Goal: Transaction & Acquisition: Purchase product/service

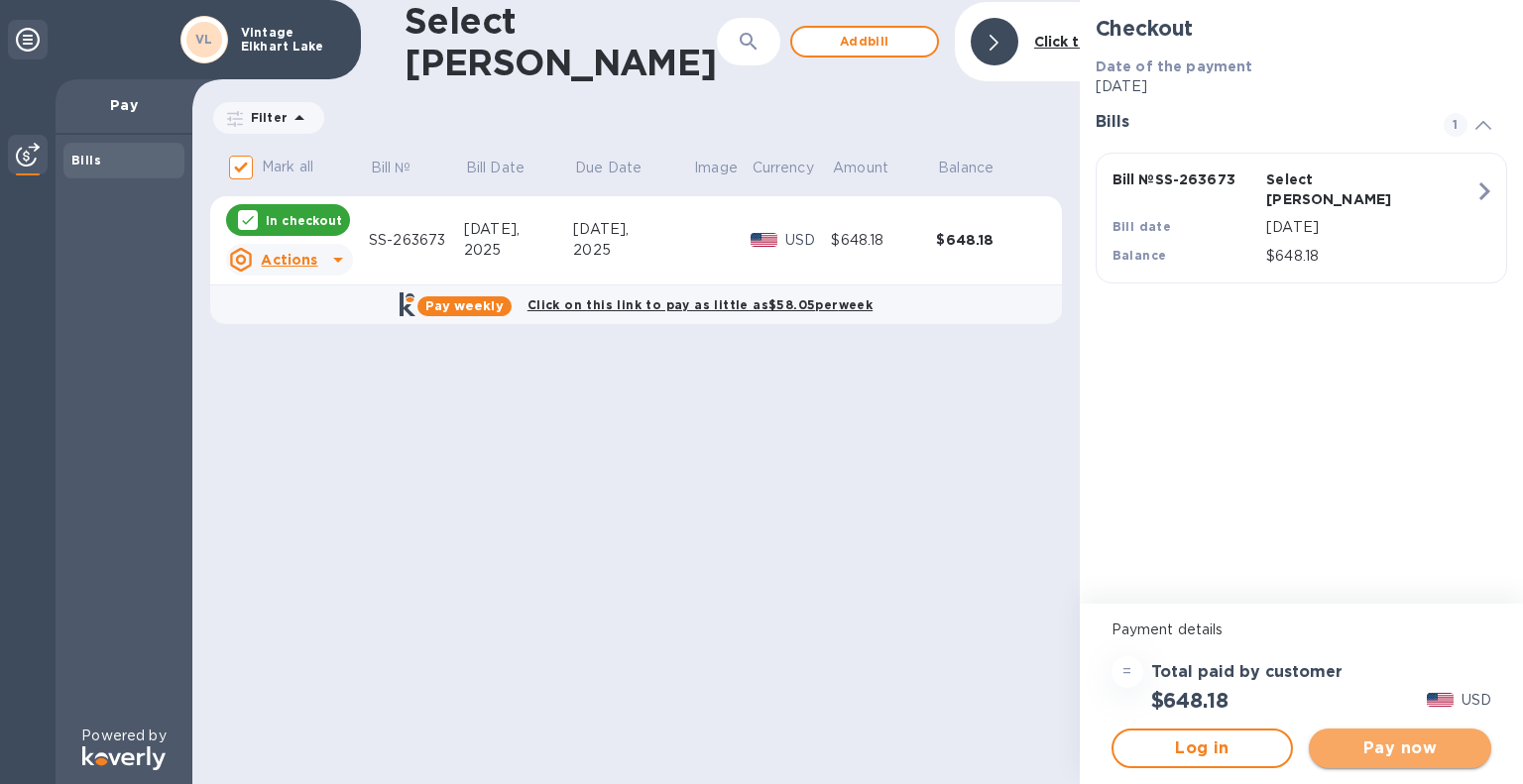
click at [1361, 732] on button "Pay now" at bounding box center [1399, 748] width 182 height 40
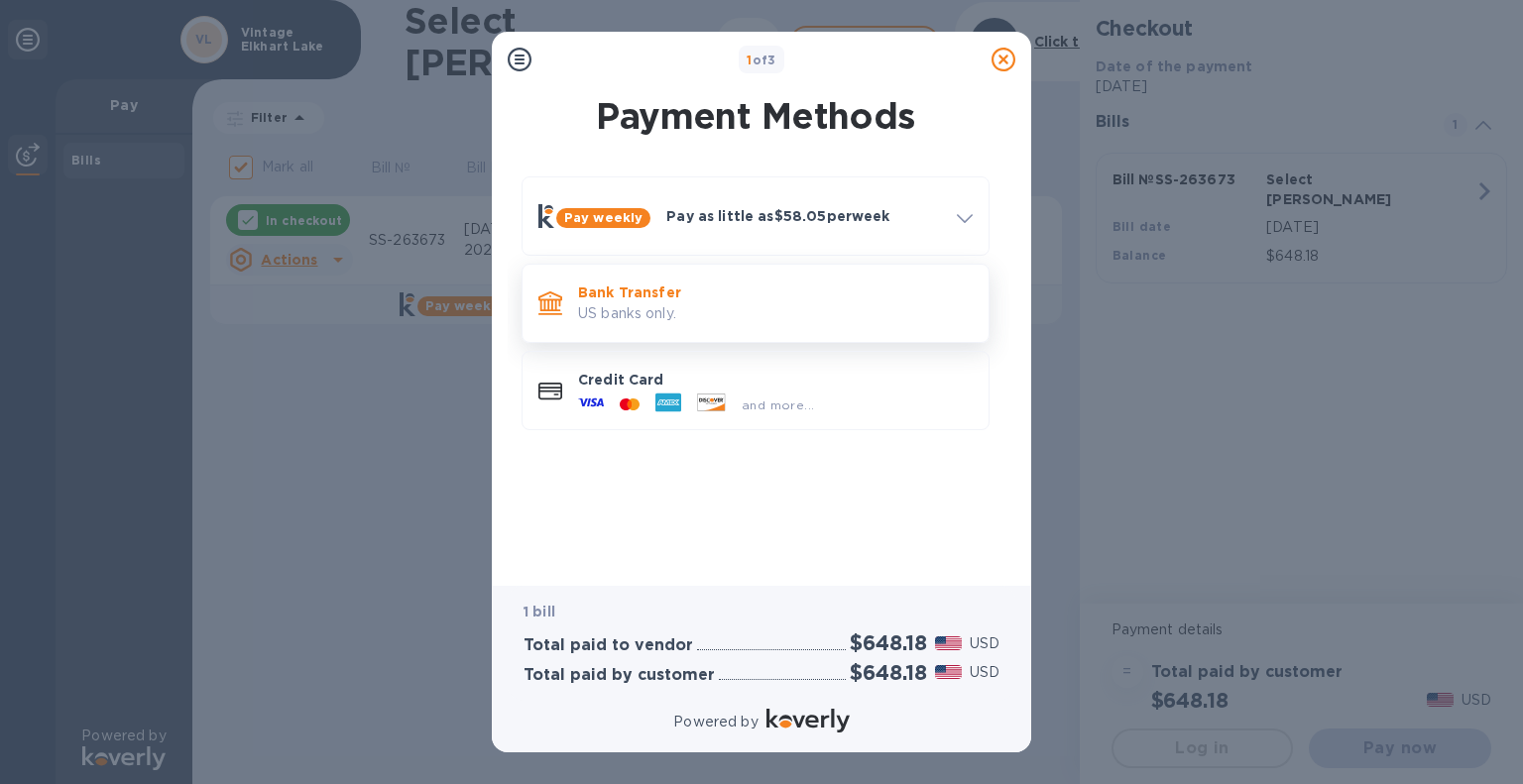
click at [685, 315] on p "US banks only." at bounding box center [775, 313] width 395 height 21
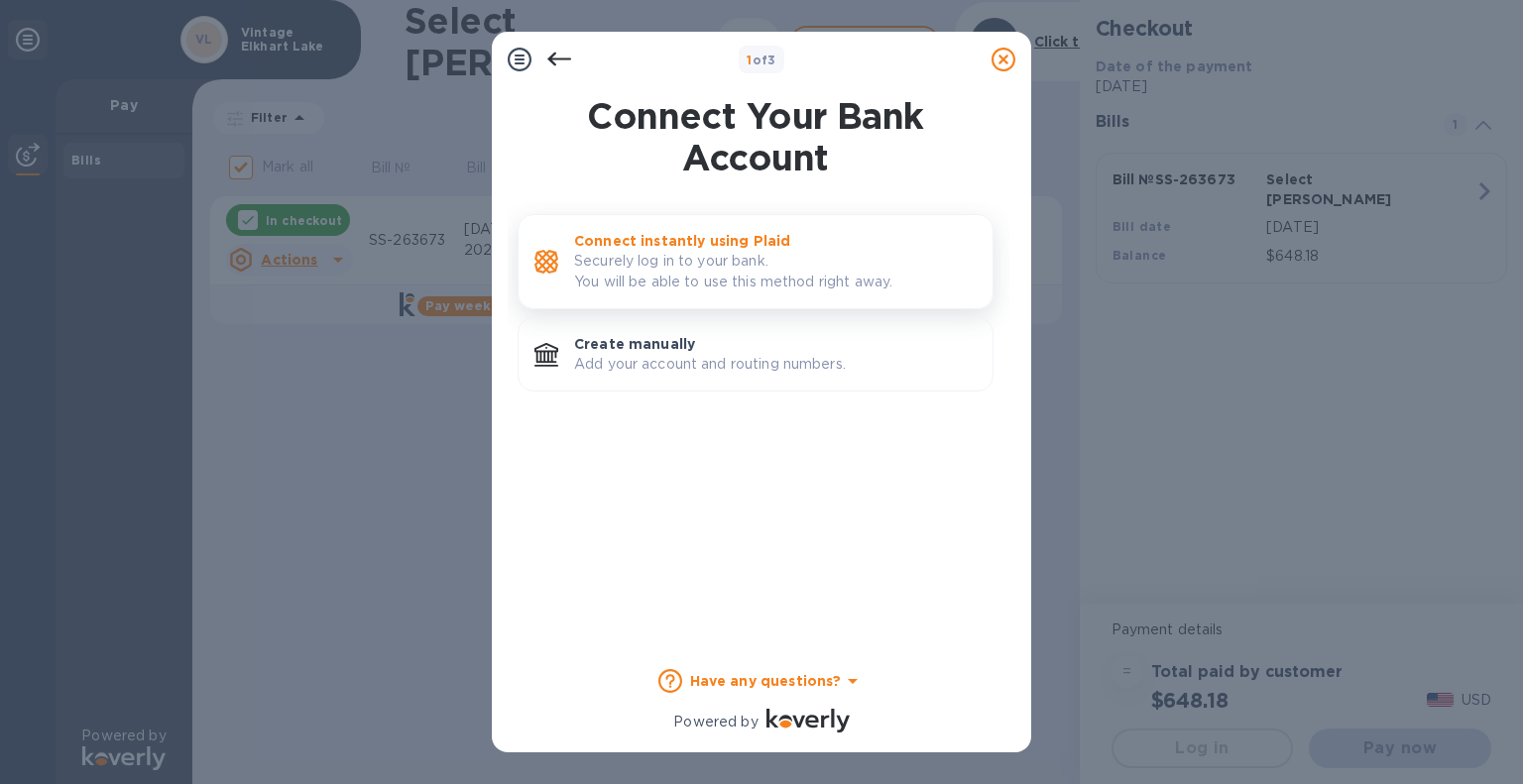
click at [698, 246] on p "Connect instantly using Plaid" at bounding box center [775, 241] width 403 height 20
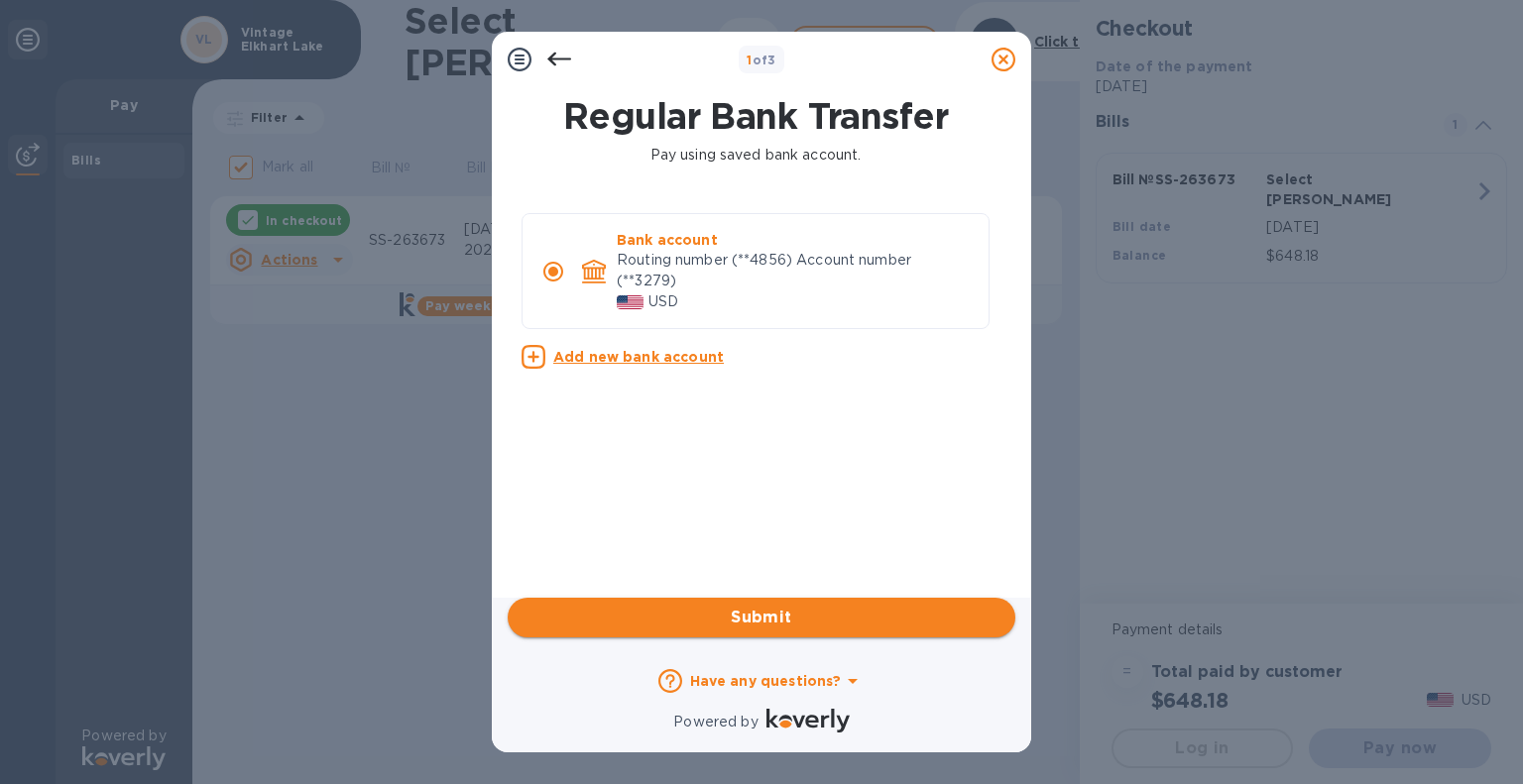
click at [822, 610] on span "Submit" at bounding box center [762, 618] width 476 height 24
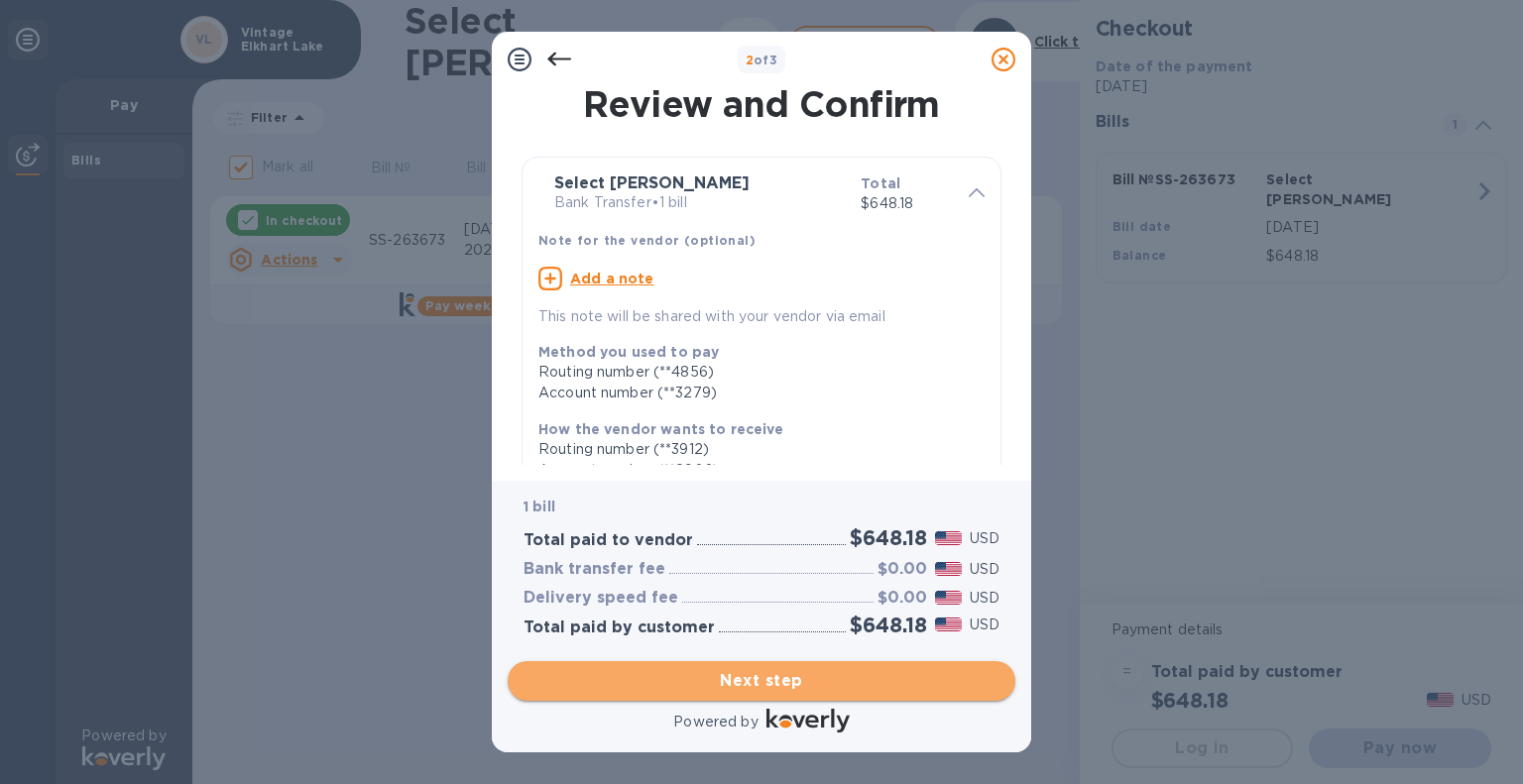
click at [737, 687] on span "Next step" at bounding box center [762, 681] width 476 height 24
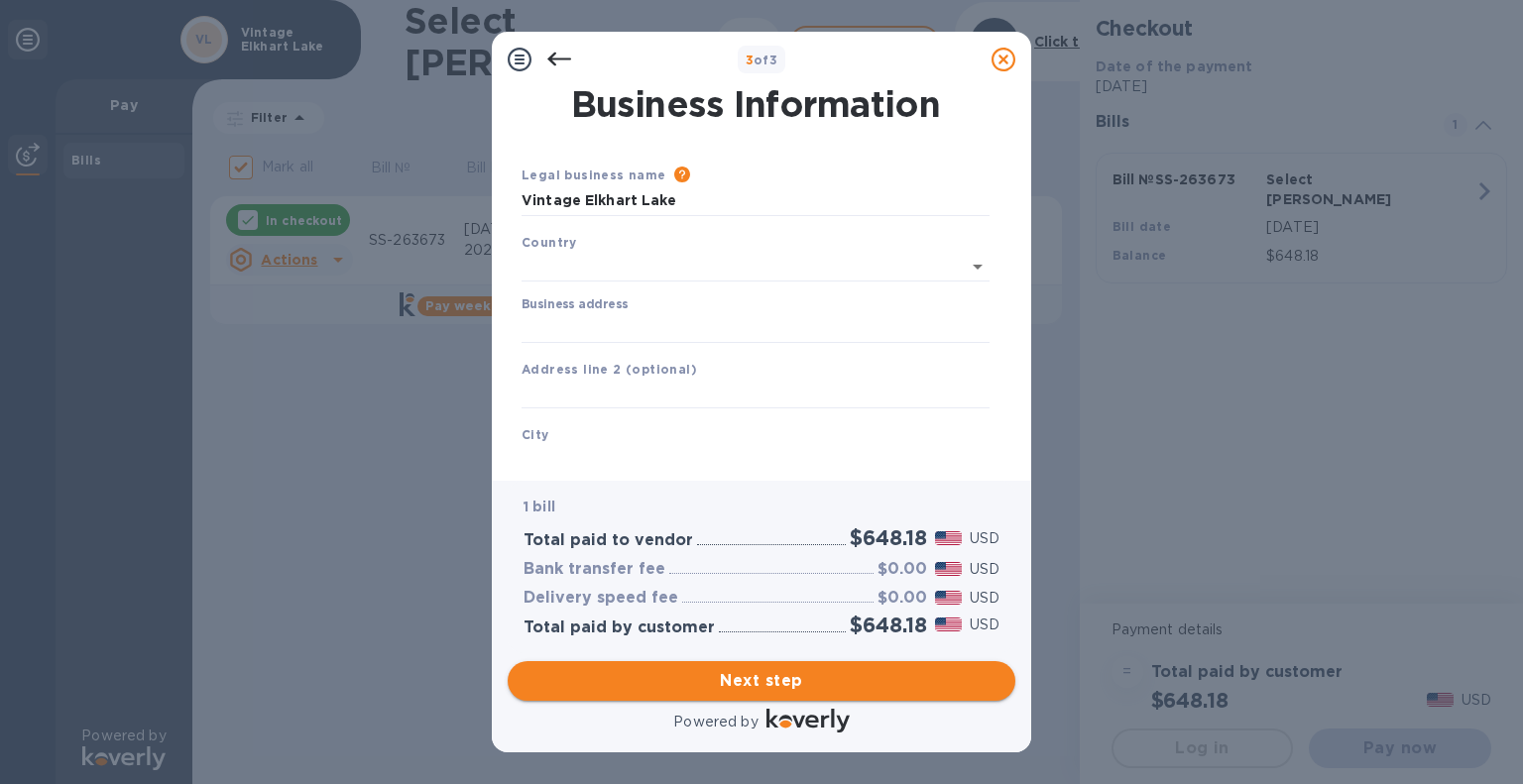
type input "[GEOGRAPHIC_DATA]"
click at [628, 323] on input "Business address" at bounding box center [756, 324] width 468 height 30
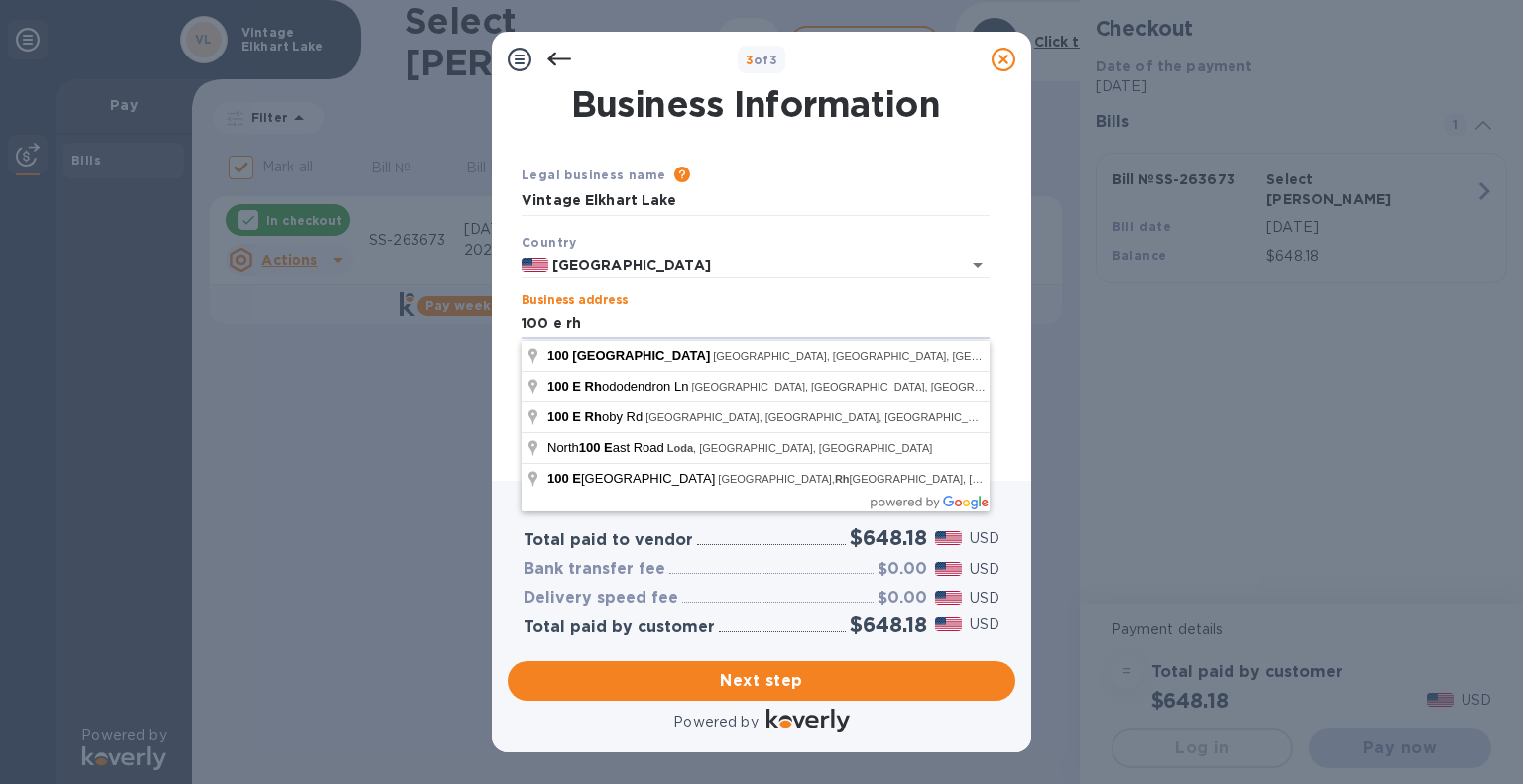
type input "[STREET_ADDRESS]"
type input "[GEOGRAPHIC_DATA]"
type input "WI"
type input "53020"
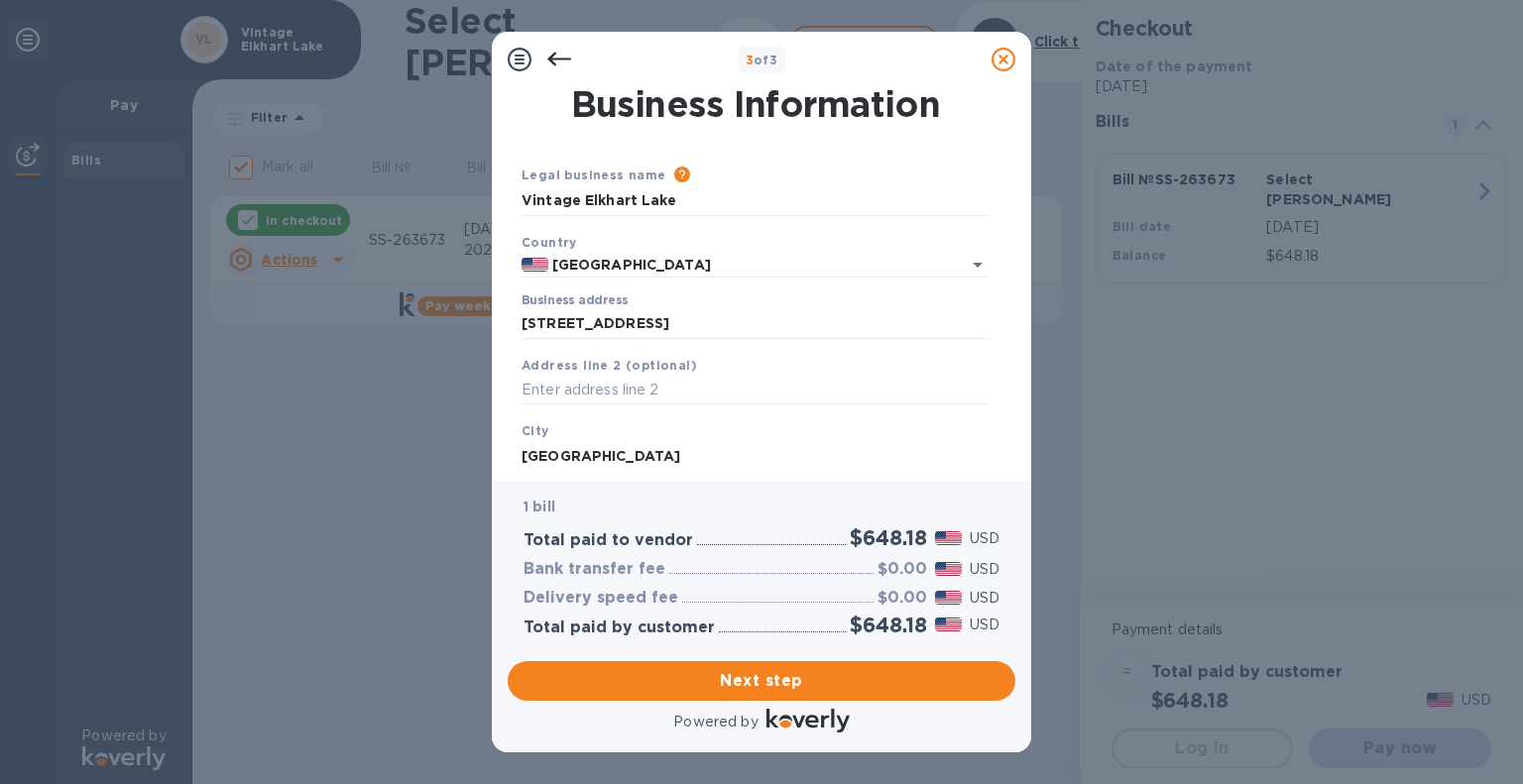
scroll to position [187, 0]
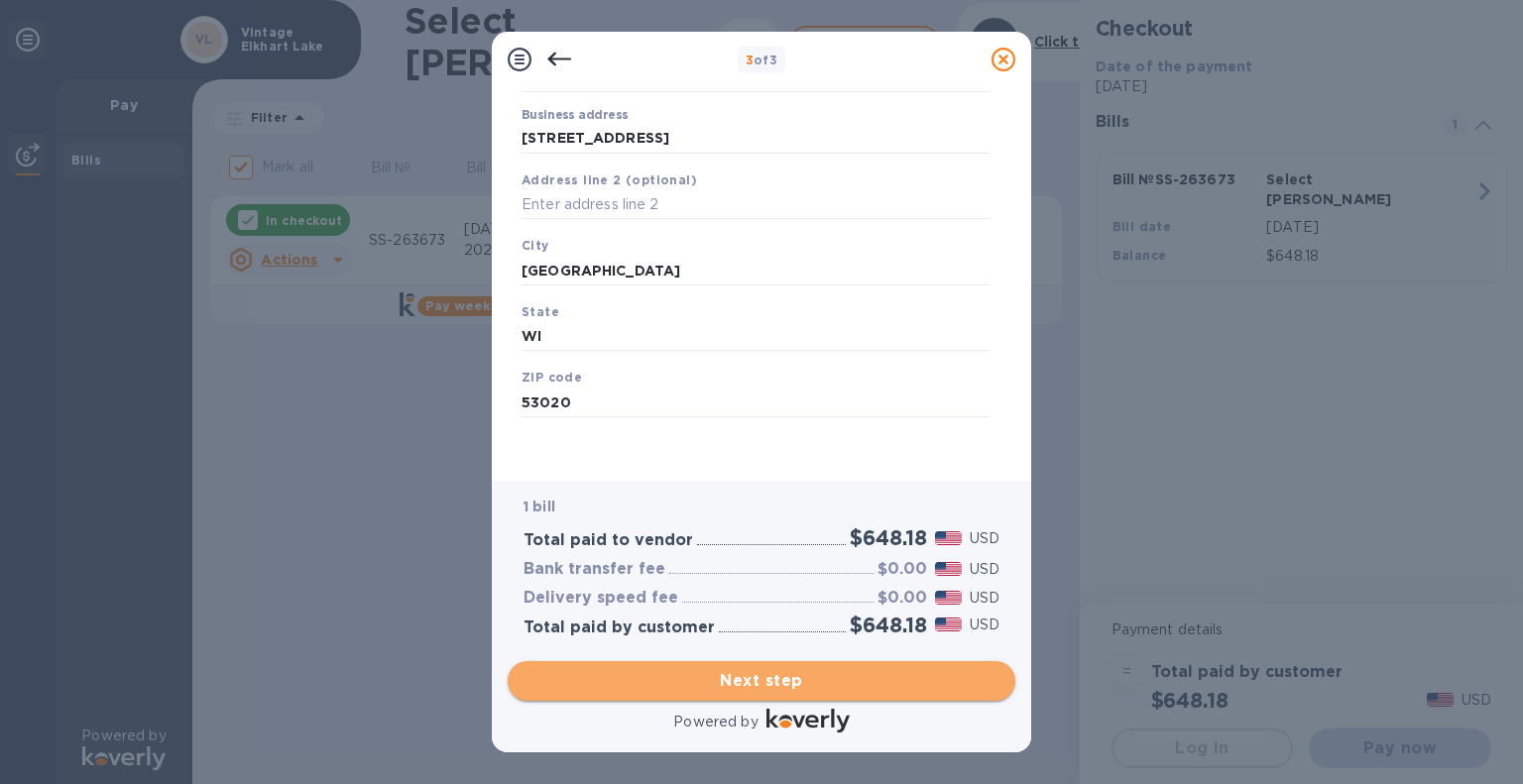
click at [785, 696] on button "Next step" at bounding box center [761, 681] width 507 height 40
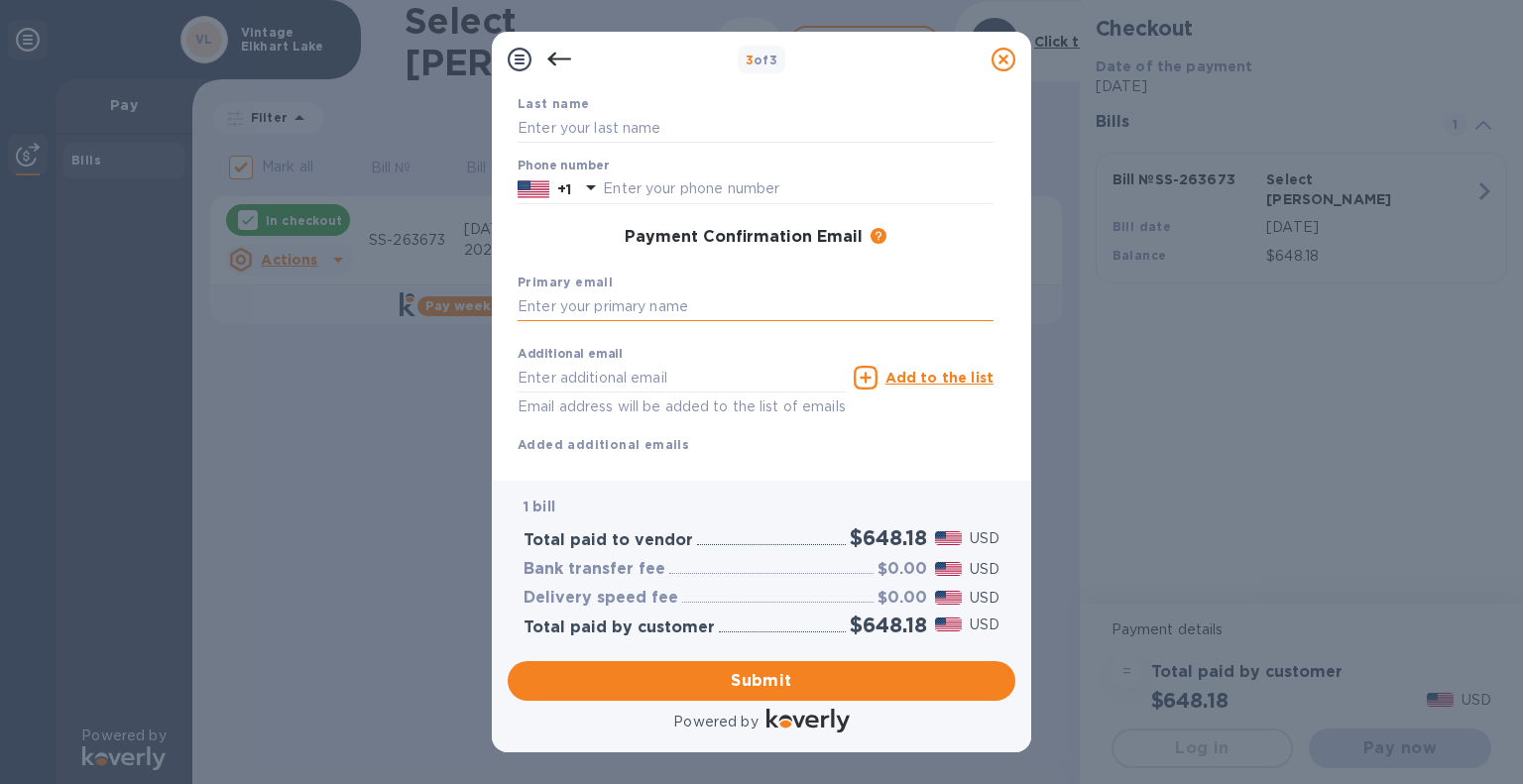
click at [651, 310] on input "text" at bounding box center [756, 308] width 476 height 30
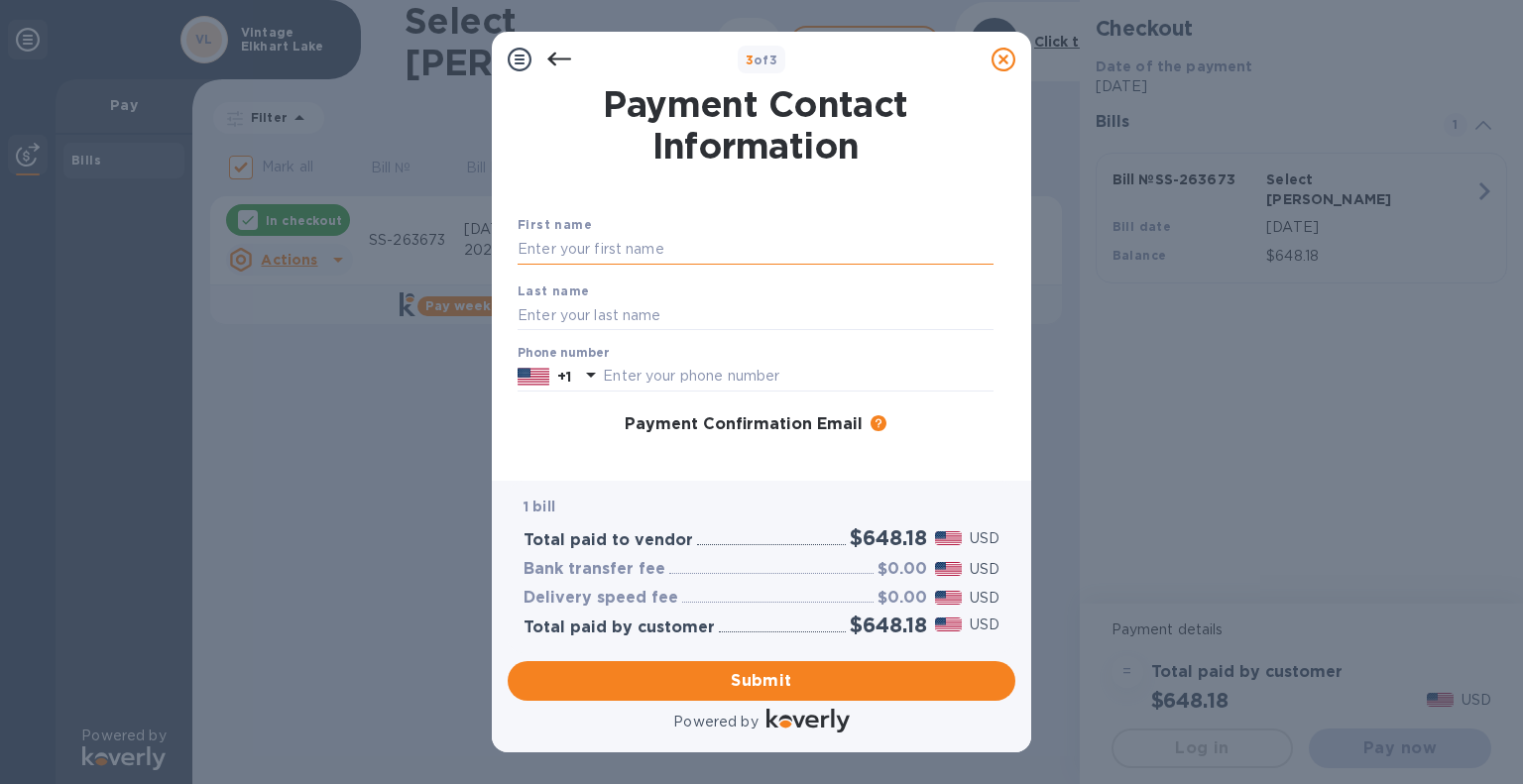
drag, startPoint x: 635, startPoint y: 299, endPoint x: 583, endPoint y: 249, distance: 72.1
click at [583, 249] on input "text" at bounding box center [756, 250] width 476 height 30
type input "[PERSON_NAME]"
type input "9208764846"
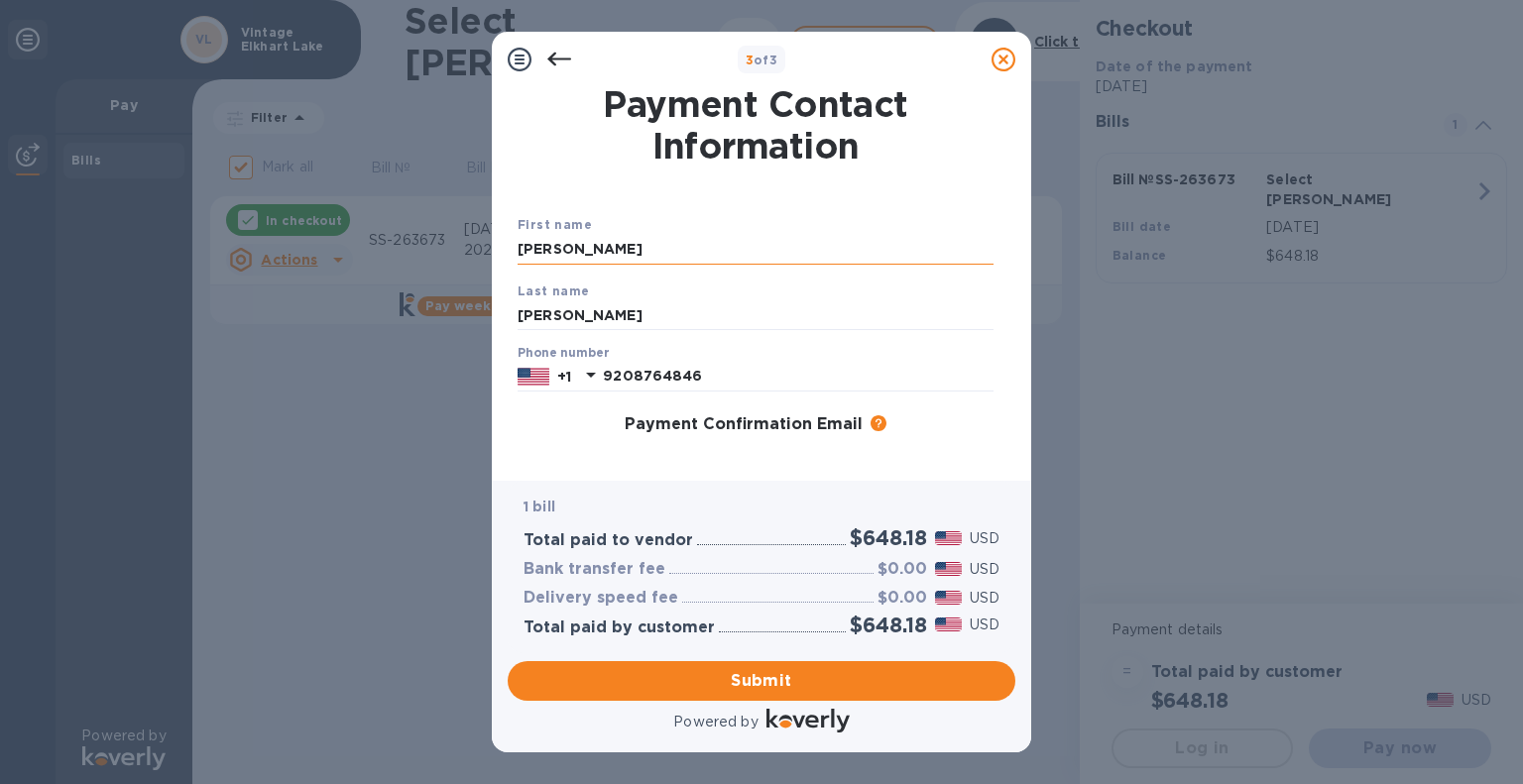
type input "[EMAIL_ADDRESS][DOMAIN_NAME]"
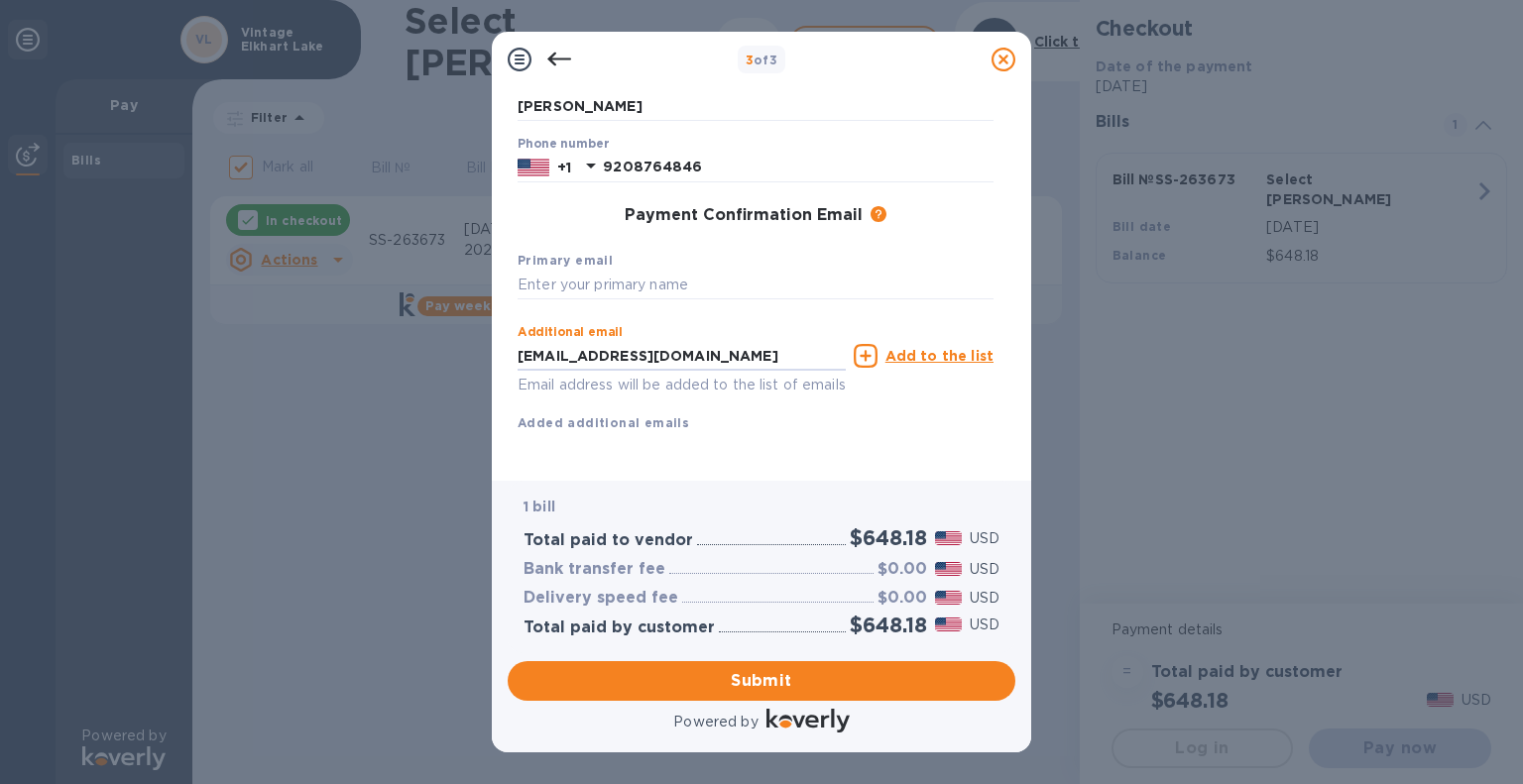
drag, startPoint x: 751, startPoint y: 332, endPoint x: 397, endPoint y: 334, distance: 354.0
click at [397, 334] on div "3 of 3 Payment Contact Information First name [PERSON_NAME] Last name [PERSON_N…" at bounding box center [762, 392] width 1523 height 784
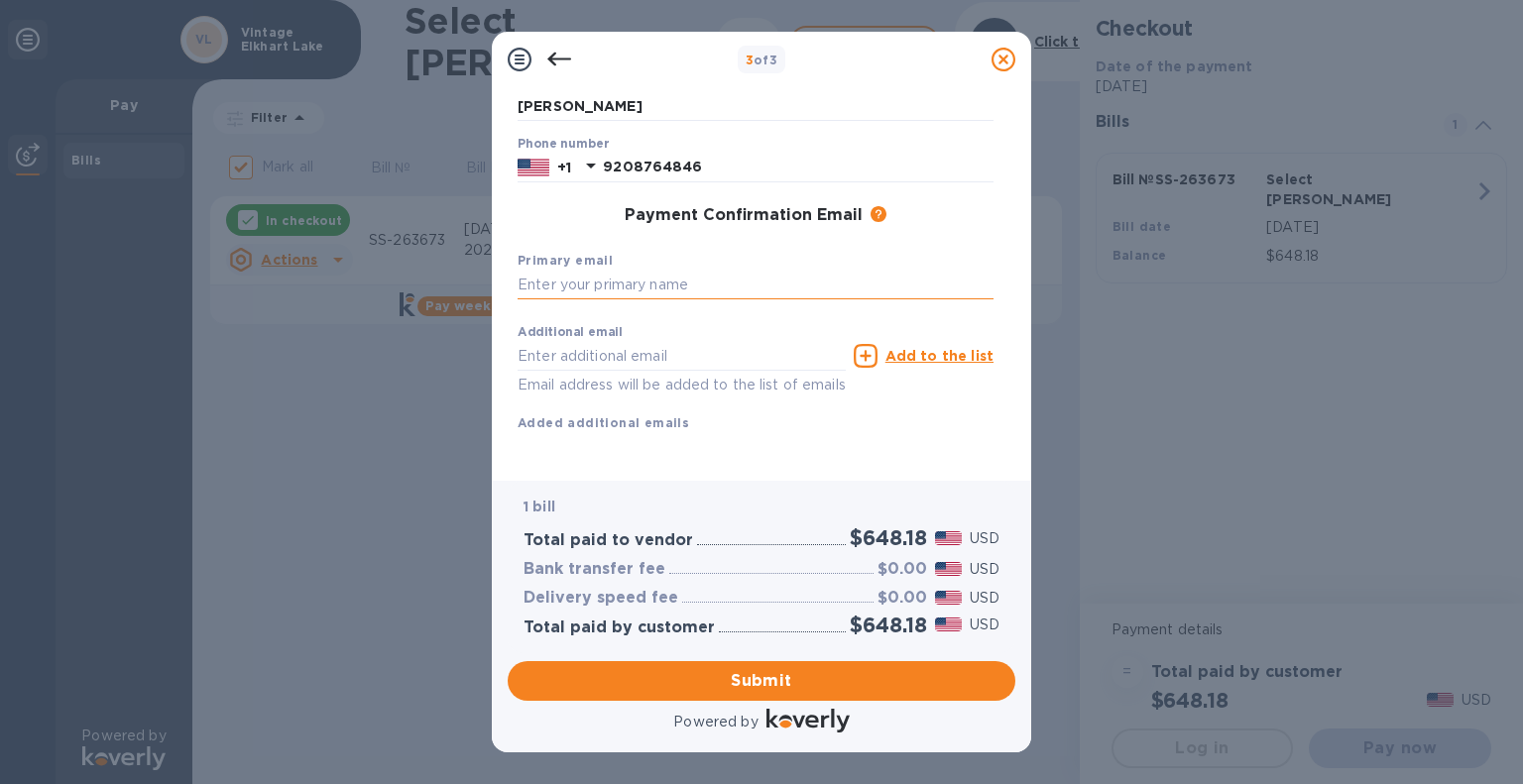
click at [599, 271] on input "text" at bounding box center [756, 286] width 476 height 30
paste input "[EMAIL_ADDRESS][DOMAIN_NAME]"
type input "[EMAIL_ADDRESS][DOMAIN_NAME]"
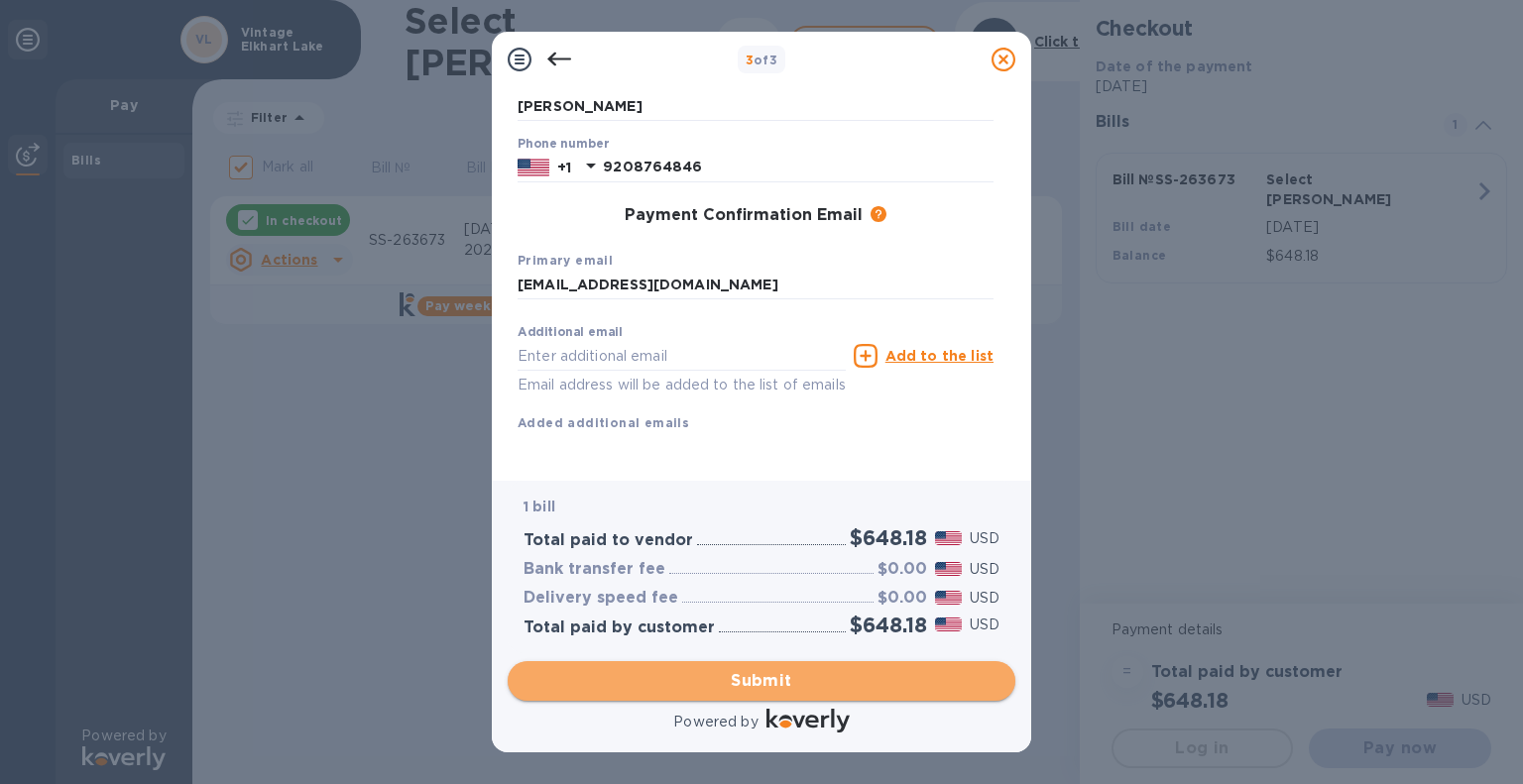
click at [777, 670] on span "Submit" at bounding box center [762, 681] width 476 height 24
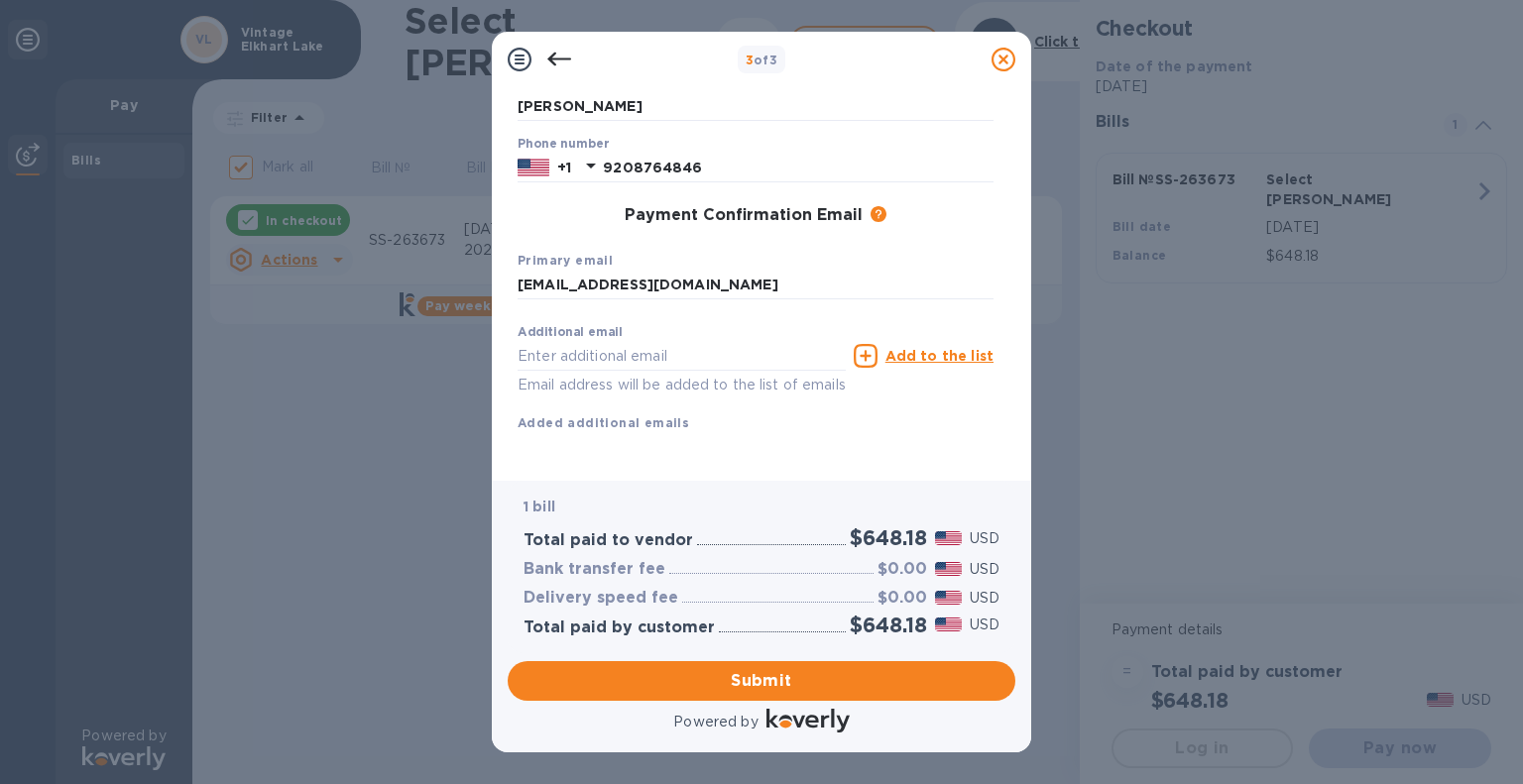
scroll to position [0, 0]
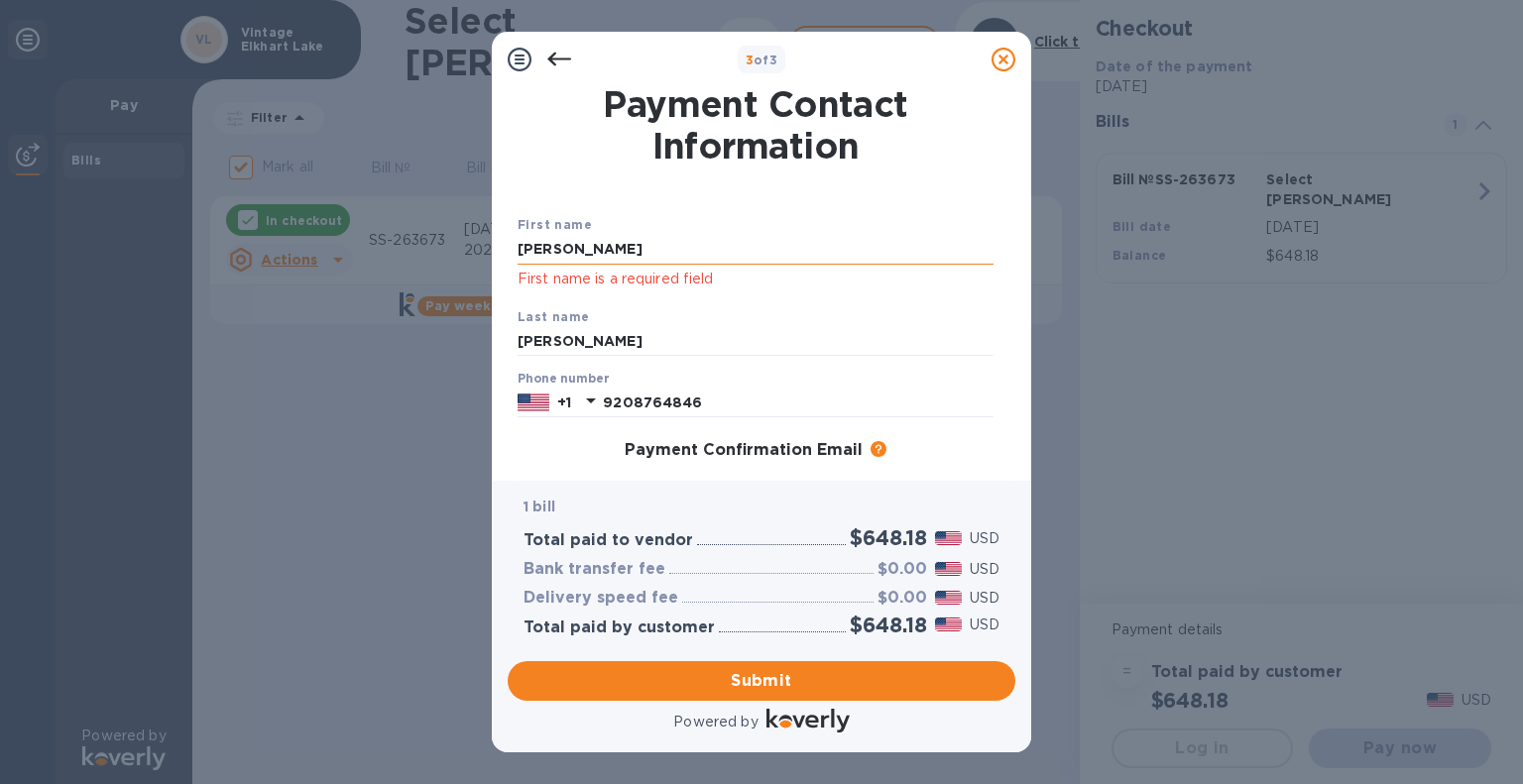
click at [599, 245] on input "[PERSON_NAME]" at bounding box center [756, 250] width 476 height 30
type input "[PERSON_NAME]"
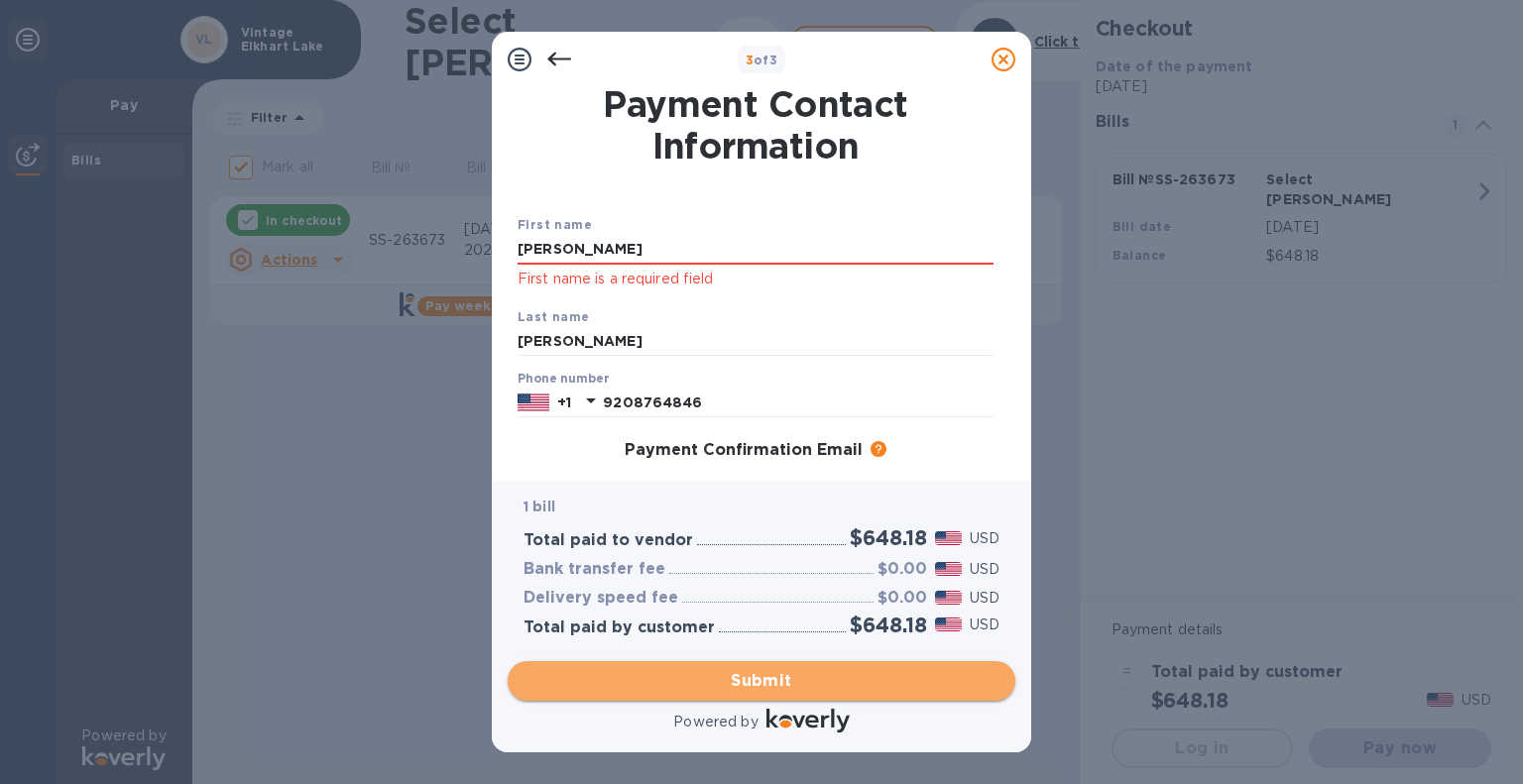
click at [765, 684] on span "Submit" at bounding box center [762, 681] width 476 height 24
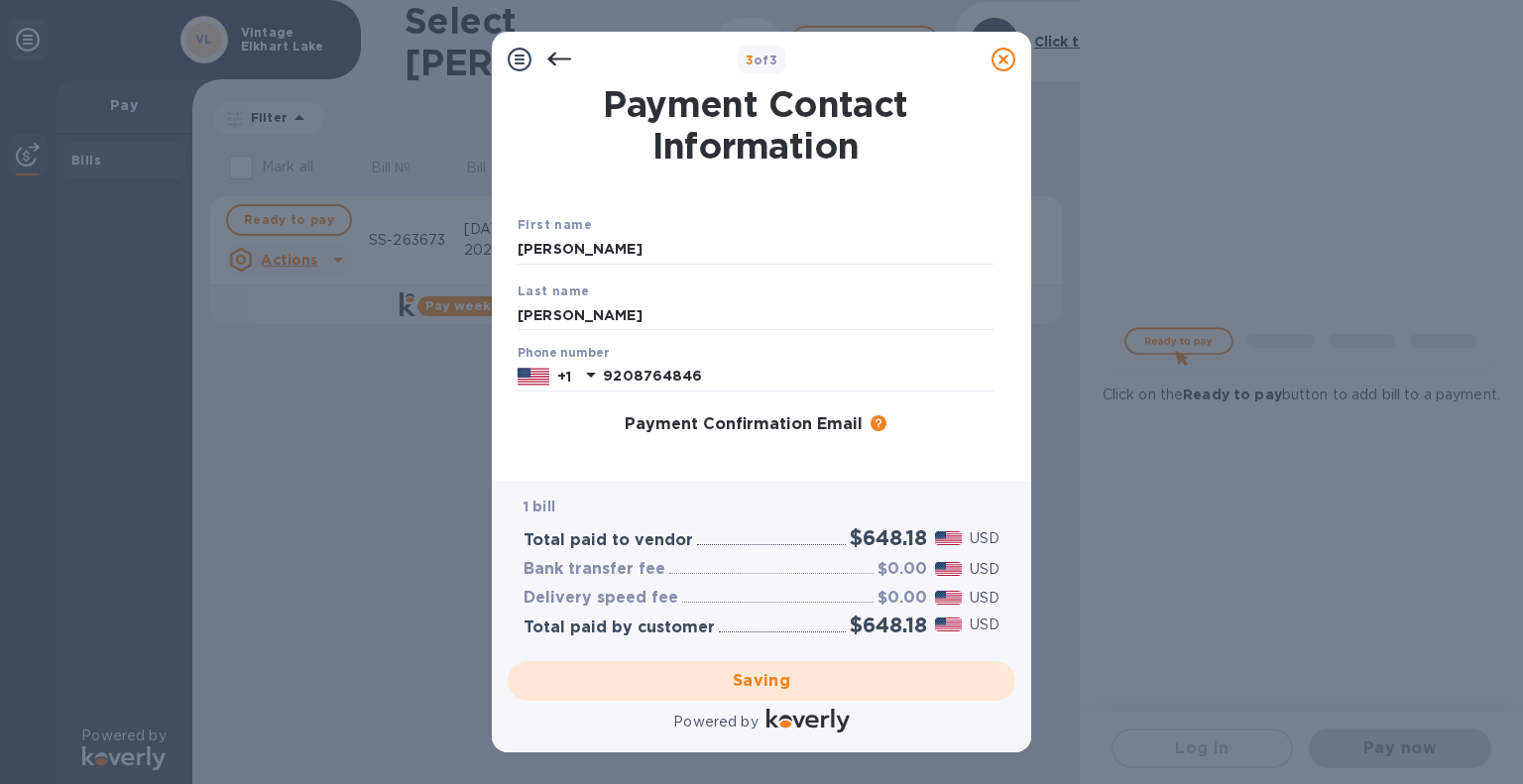
checkbox input "false"
